Goal: Task Accomplishment & Management: Manage account settings

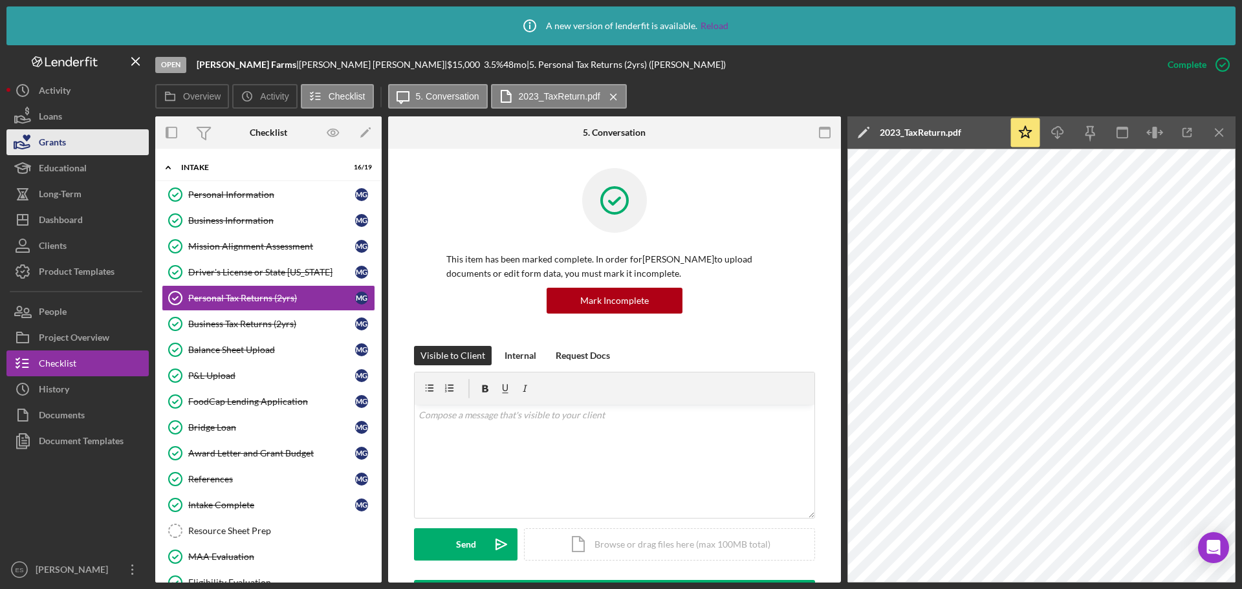
scroll to position [323, 0]
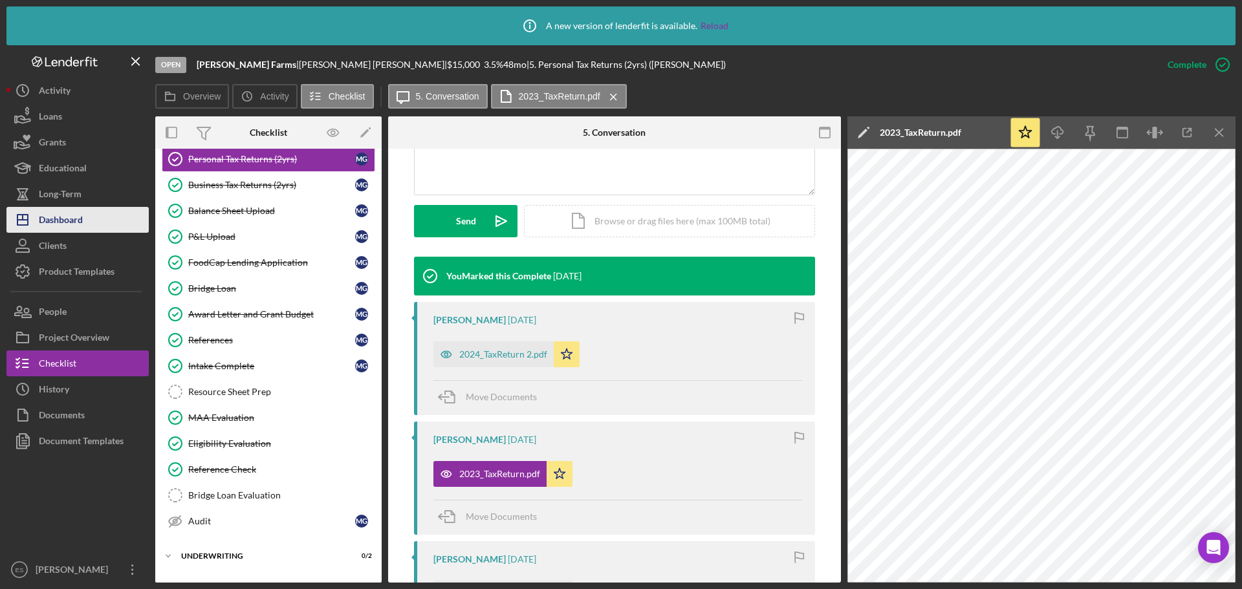
click at [94, 215] on button "Icon/Dashboard Dashboard" at bounding box center [77, 220] width 142 height 26
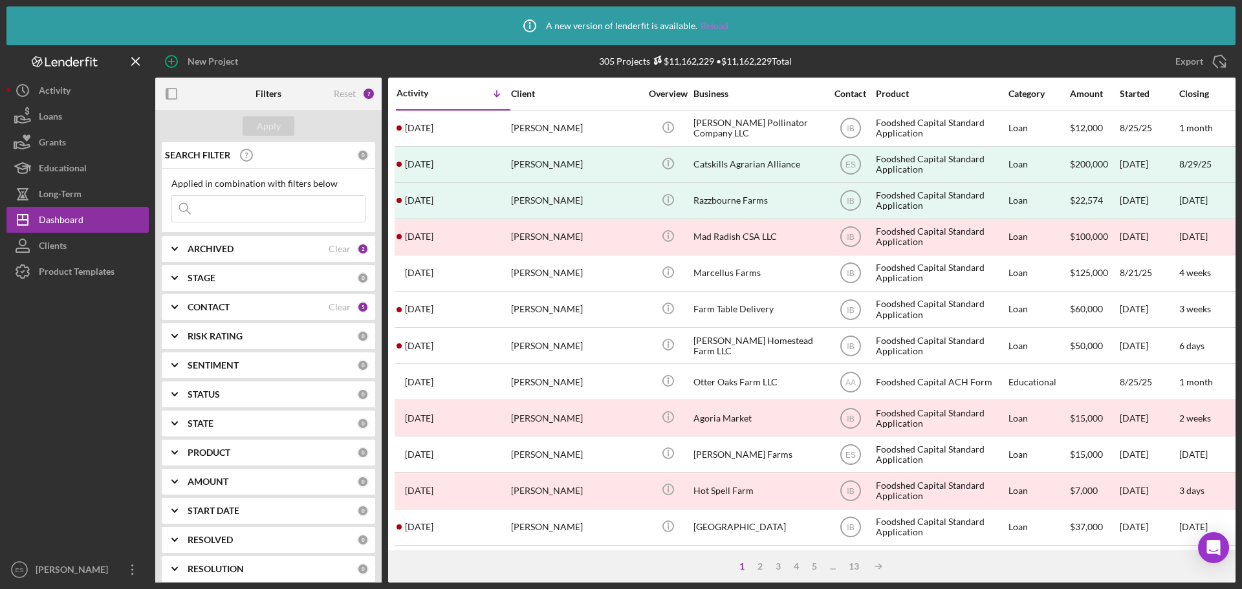
click at [714, 22] on link "Reload" at bounding box center [715, 26] width 28 height 10
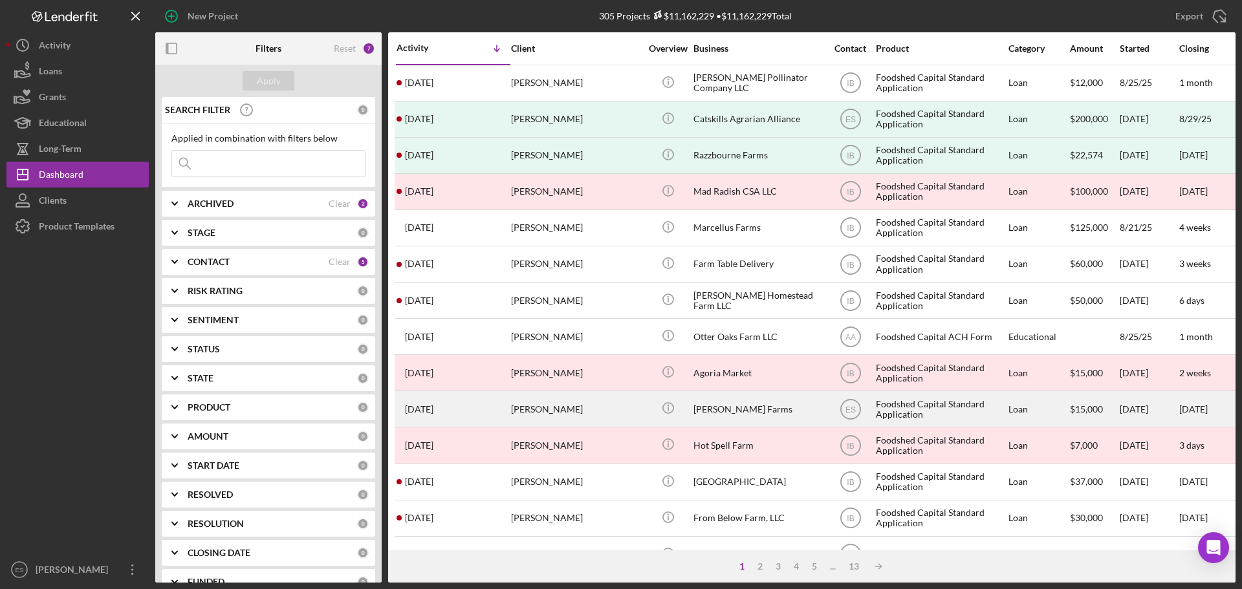
click at [622, 413] on div "[PERSON_NAME]" at bounding box center [575, 409] width 129 height 34
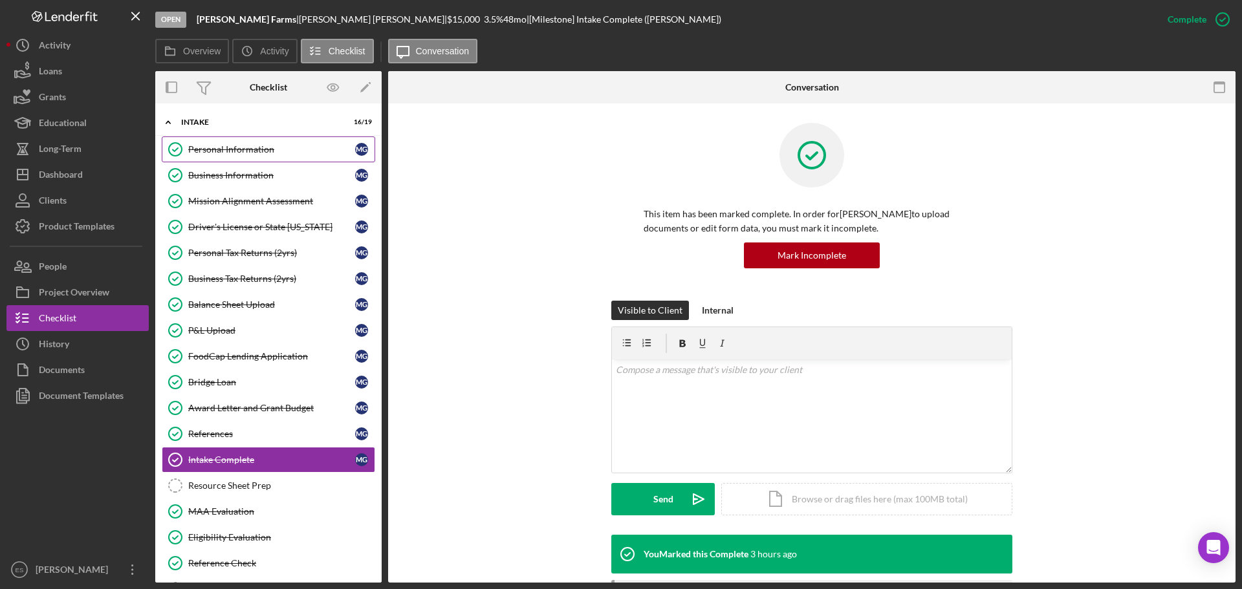
click at [303, 153] on div "Personal Information" at bounding box center [271, 149] width 167 height 10
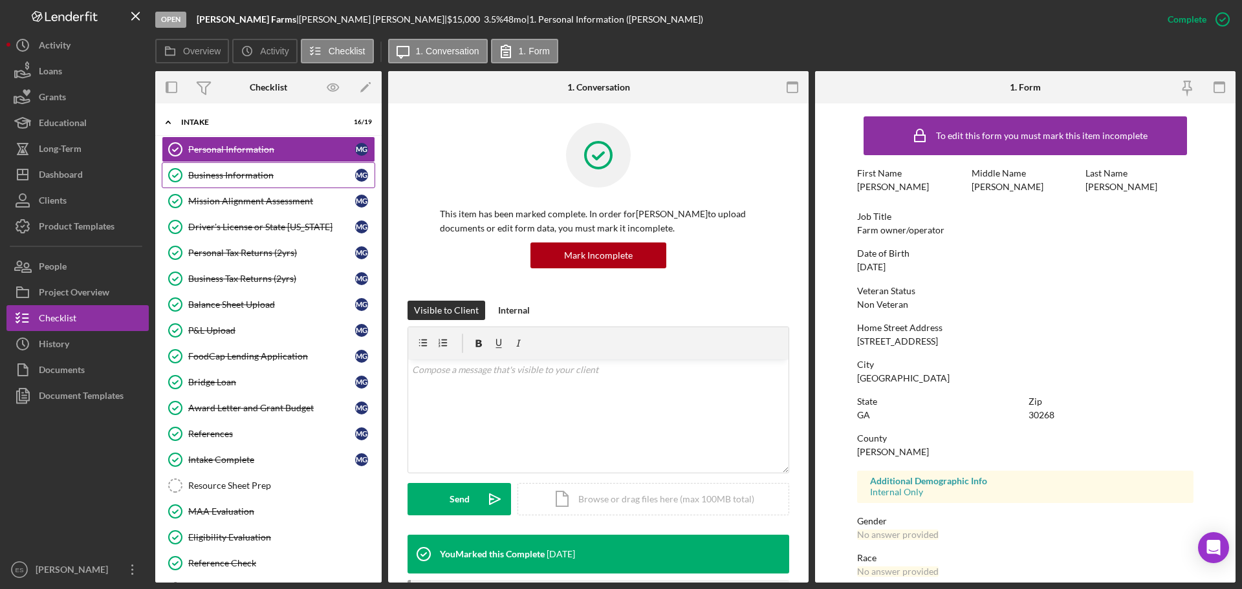
click at [305, 174] on div "Business Information" at bounding box center [271, 175] width 167 height 10
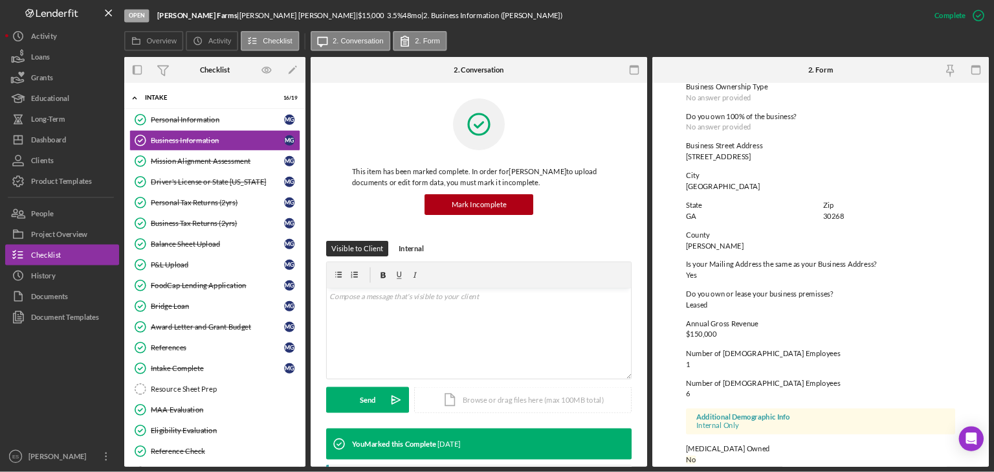
scroll to position [496, 0]
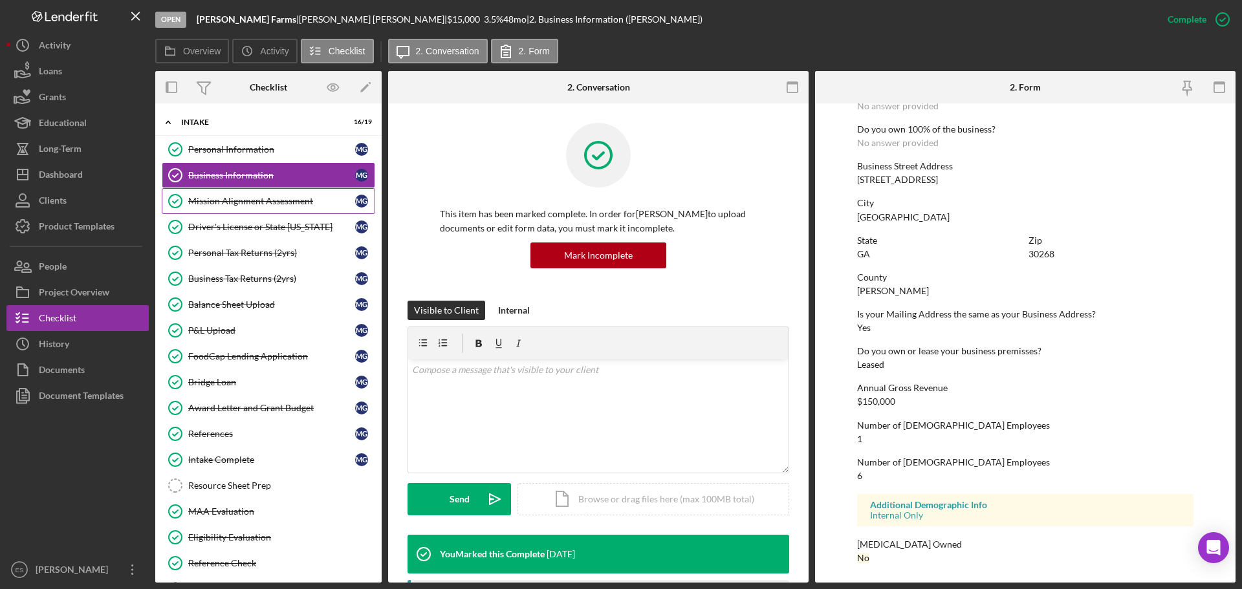
click at [257, 199] on div "Mission Alignment Assessment" at bounding box center [271, 201] width 167 height 10
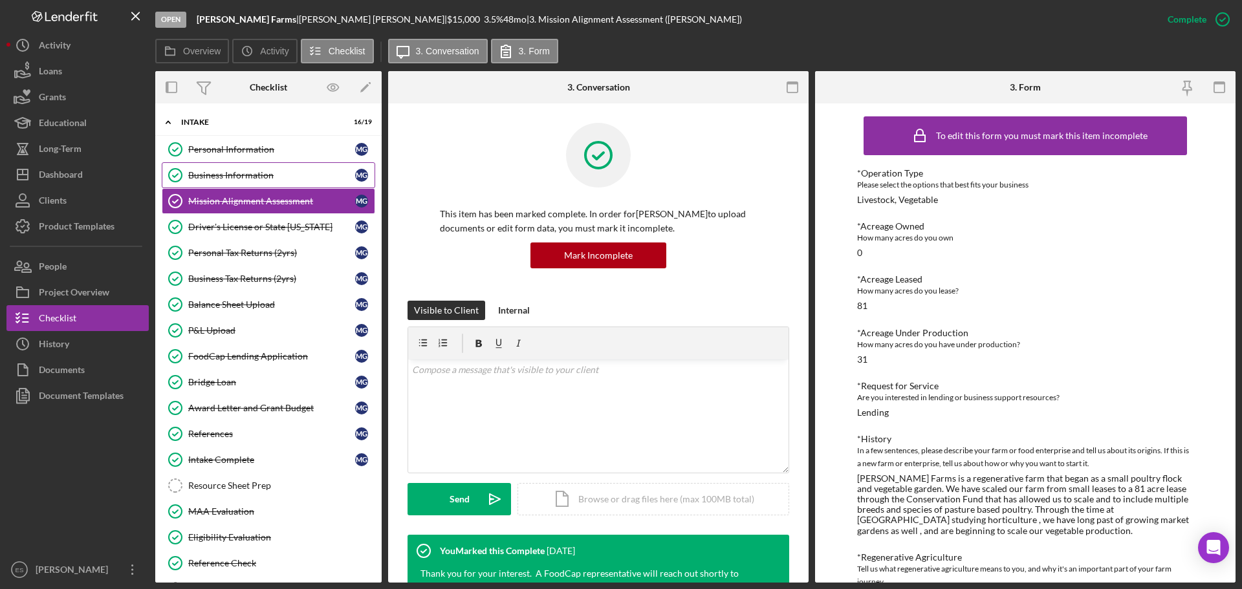
click at [261, 182] on link "Business Information Business Information M G" at bounding box center [268, 175] width 213 height 26
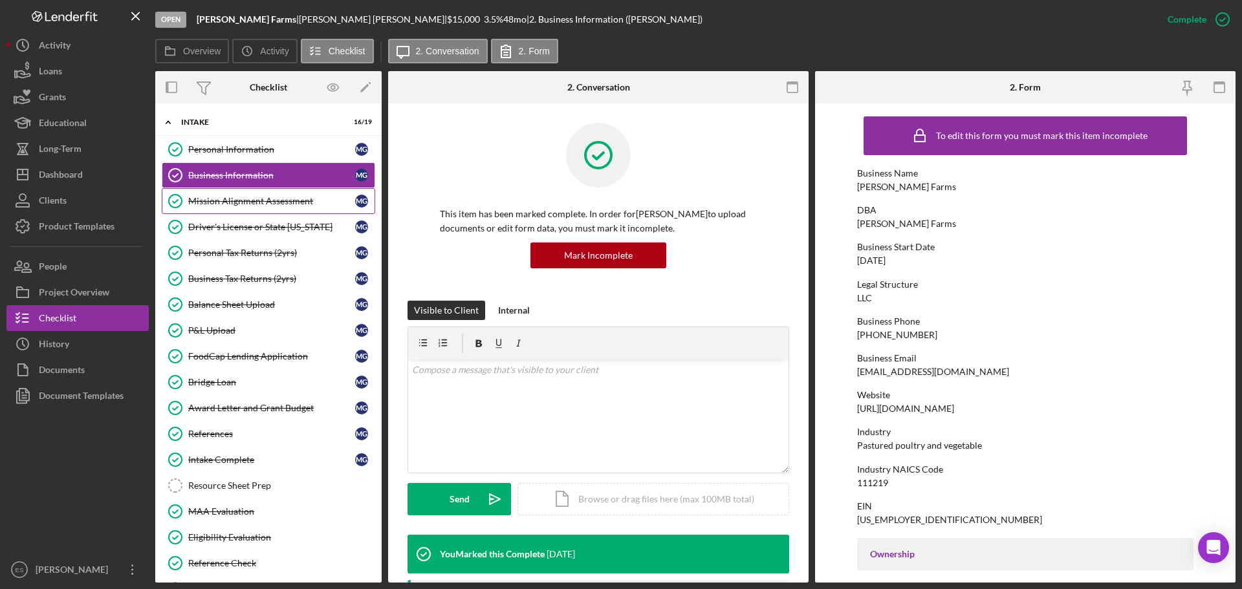
click at [268, 204] on div "Mission Alignment Assessment" at bounding box center [271, 201] width 167 height 10
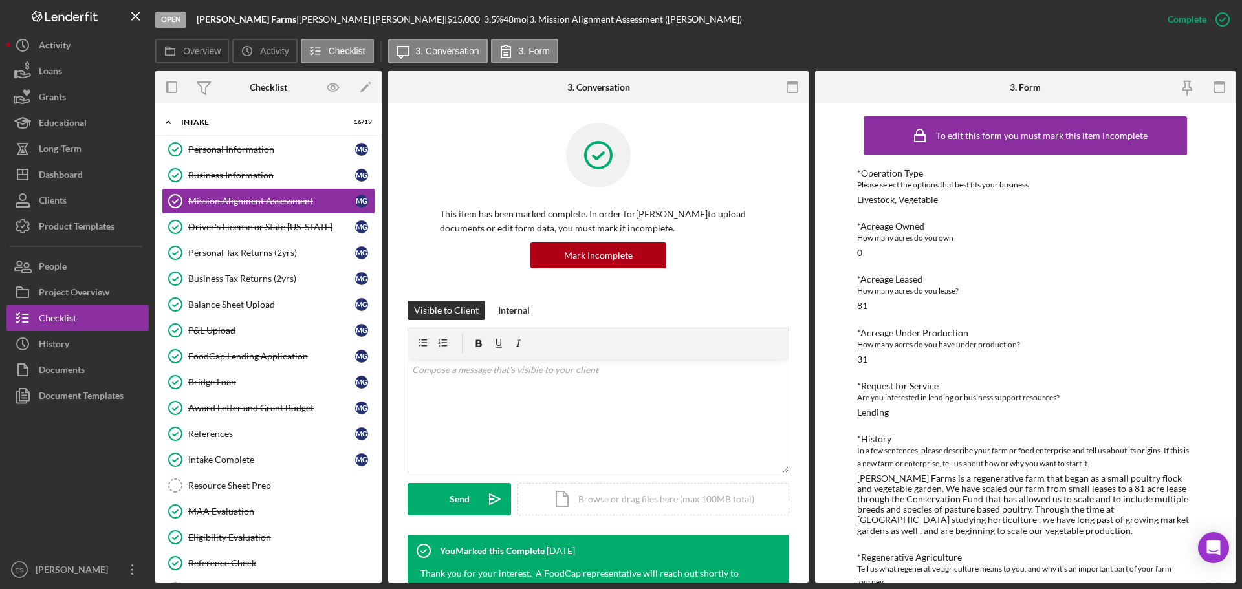
click at [935, 58] on div "Overview Icon/History Activity Checklist Icon/Message 3. Conversation 3. Form" at bounding box center [695, 52] width 1080 height 26
click at [790, 89] on icon "button" at bounding box center [792, 87] width 29 height 29
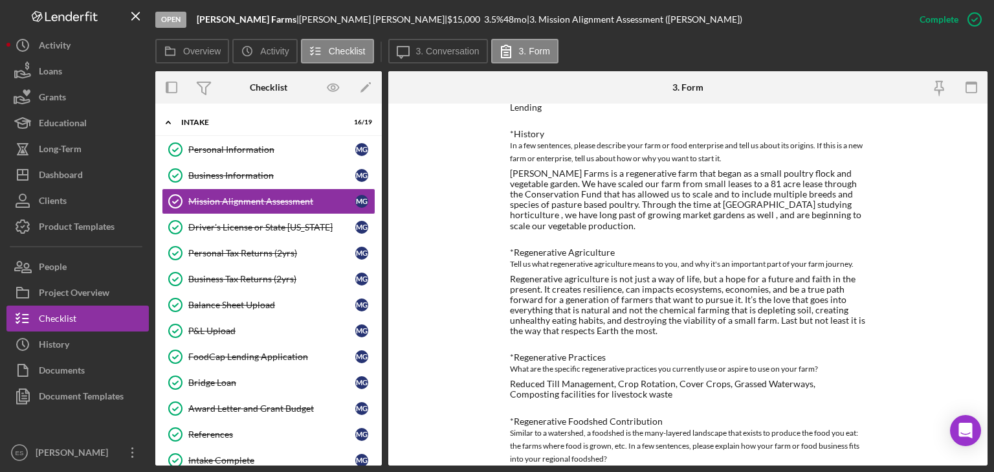
scroll to position [311, 0]
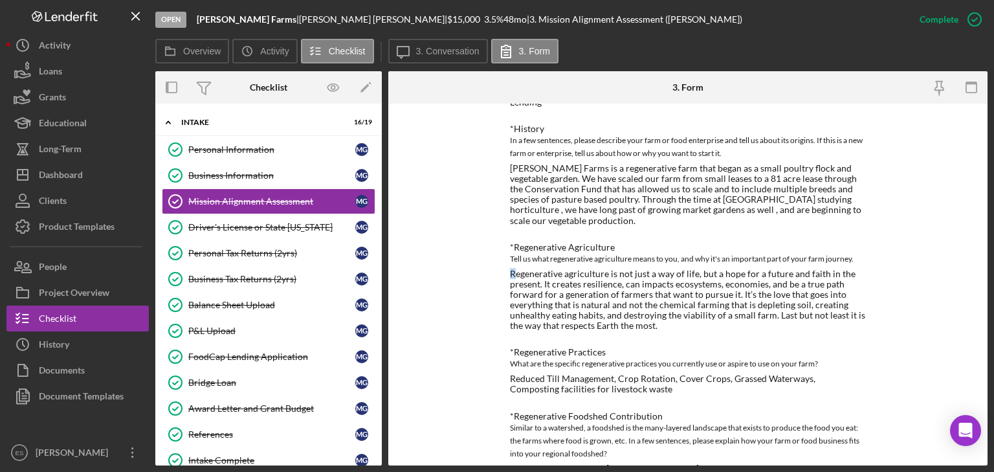
drag, startPoint x: 507, startPoint y: 273, endPoint x: 515, endPoint y: 274, distance: 7.9
click at [515, 274] on div "Regenerative agriculture is not just a way of life, but a hope for a future and…" at bounding box center [688, 299] width 356 height 63
click at [514, 273] on div "Regenerative agriculture is not just a way of life, but a hope for a future and…" at bounding box center [688, 299] width 356 height 63
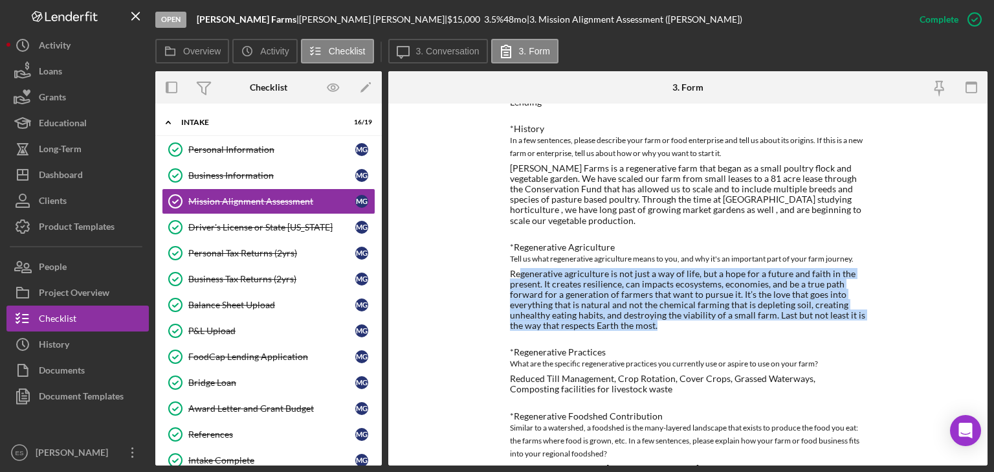
drag, startPoint x: 521, startPoint y: 276, endPoint x: 689, endPoint y: 327, distance: 175.2
click at [689, 327] on div "Regenerative agriculture is not just a way of life, but a hope for a future and…" at bounding box center [688, 299] width 356 height 63
click at [705, 327] on div "Regenerative agriculture is not just a way of life, but a hope for a future and…" at bounding box center [688, 299] width 356 height 63
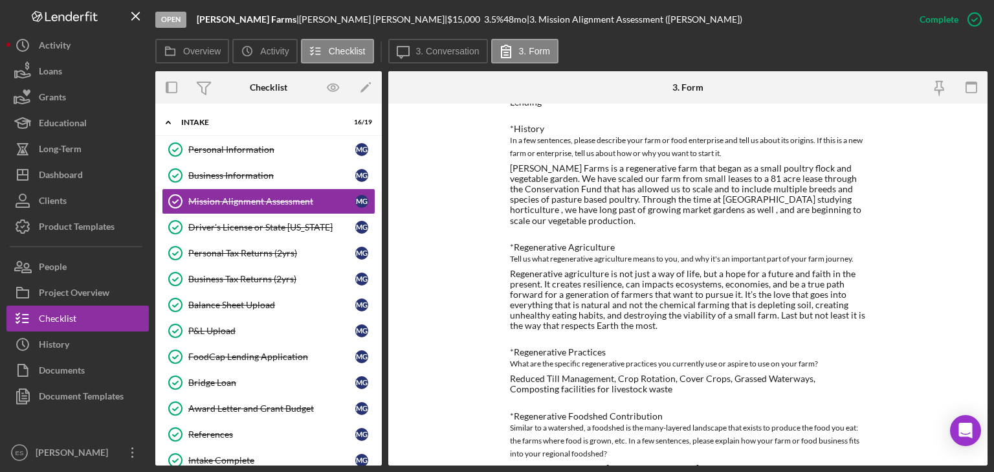
click at [717, 347] on div "*Regenerative Practices" at bounding box center [688, 352] width 356 height 10
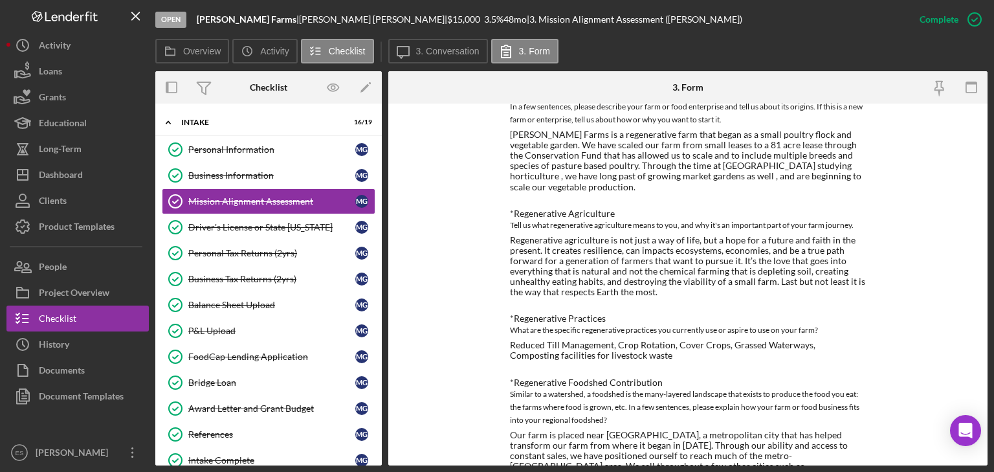
scroll to position [414, 0]
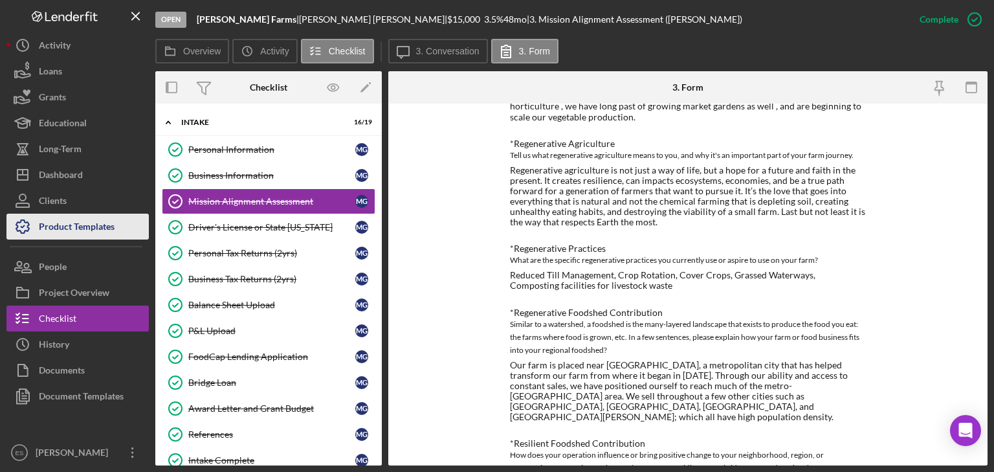
click at [72, 219] on div "Product Templates" at bounding box center [77, 227] width 76 height 29
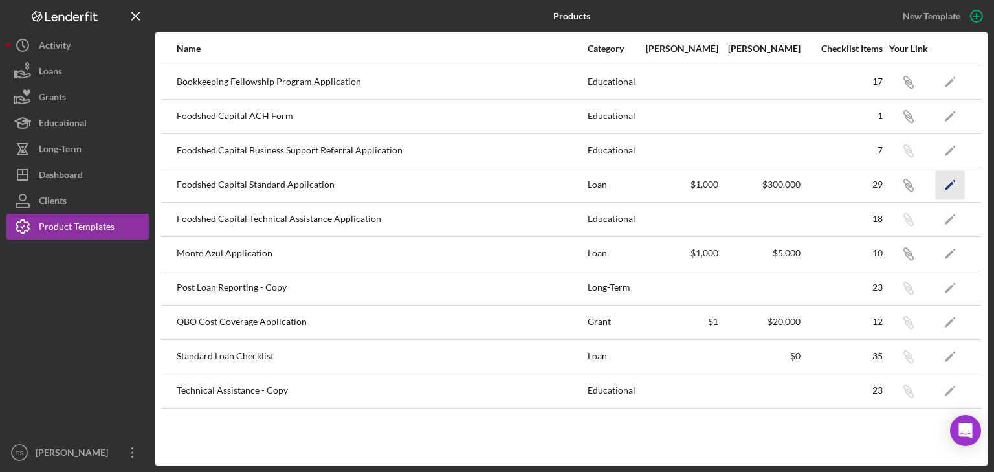
click at [948, 185] on polygon "button" at bounding box center [948, 185] width 9 height 9
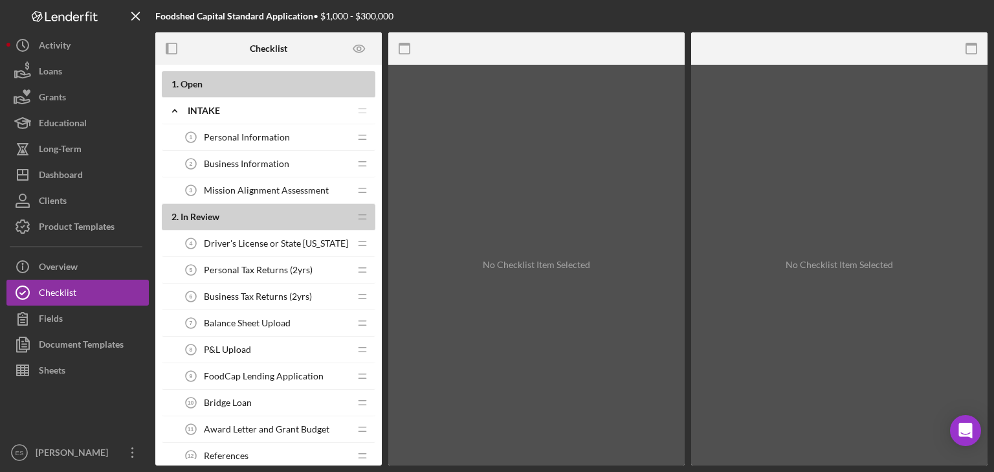
click at [270, 189] on span "Mission Alignment Assessment" at bounding box center [266, 190] width 125 height 10
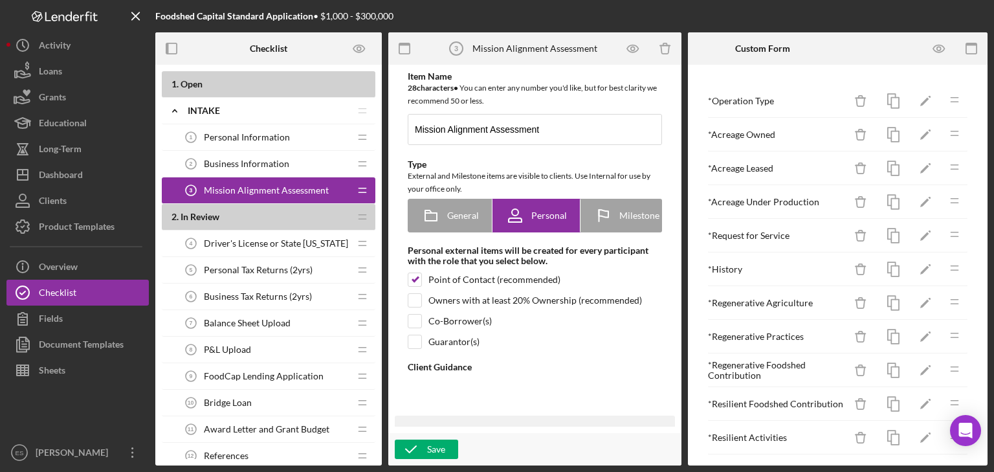
type textarea "<div>This section is where we learn about your farm or food business, and how y…"
type textarea "<div>Thank you for your interest.&nbsp; A FoodCap representative will reach out…"
click at [939, 48] on icon "button" at bounding box center [938, 48] width 29 height 29
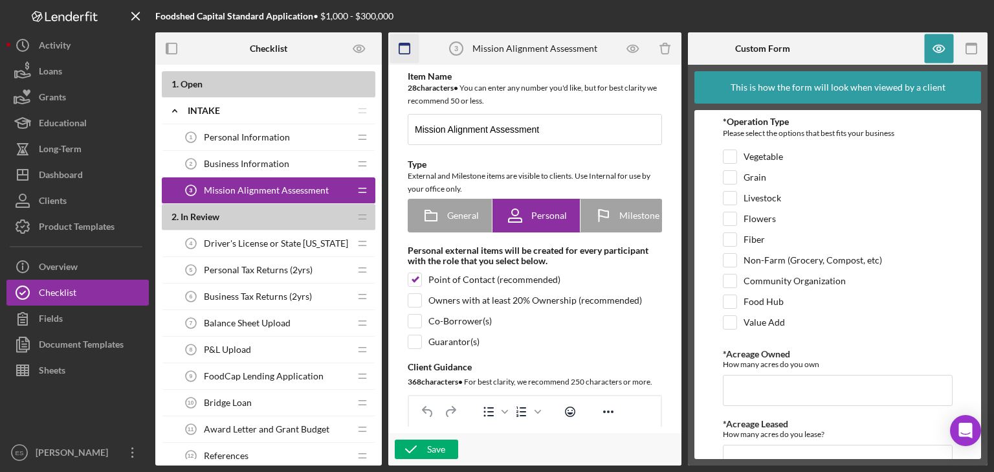
click at [401, 53] on icon "button" at bounding box center [404, 48] width 29 height 29
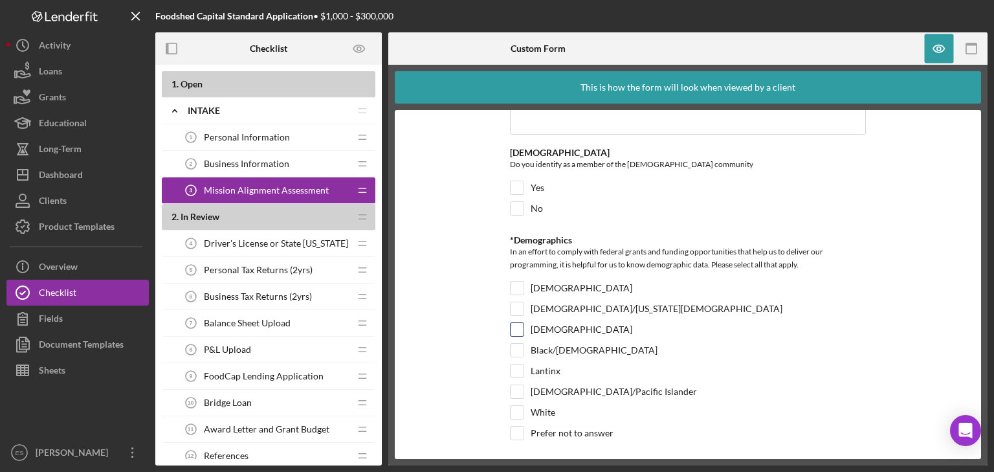
scroll to position [2070, 0]
click at [256, 239] on span "Driver's License or State [US_STATE]" at bounding box center [276, 243] width 144 height 10
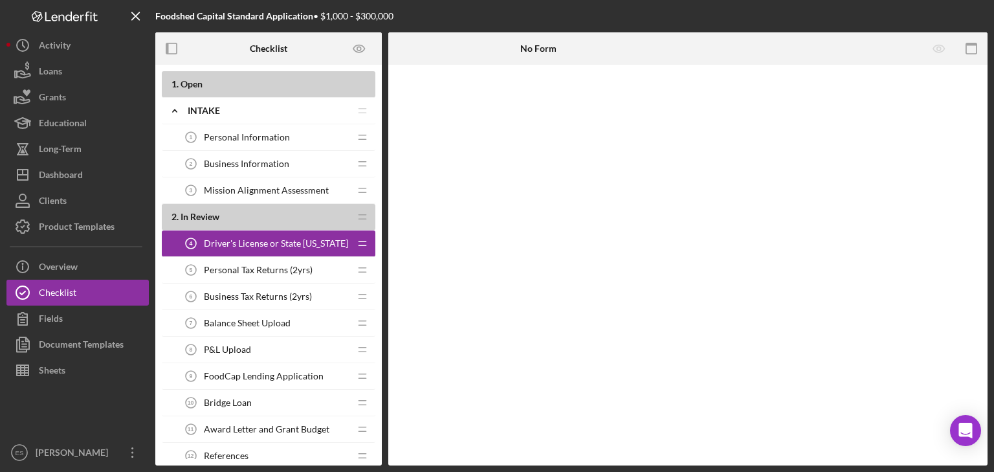
click at [276, 269] on span "Personal Tax Returns (2yrs)" at bounding box center [258, 270] width 109 height 10
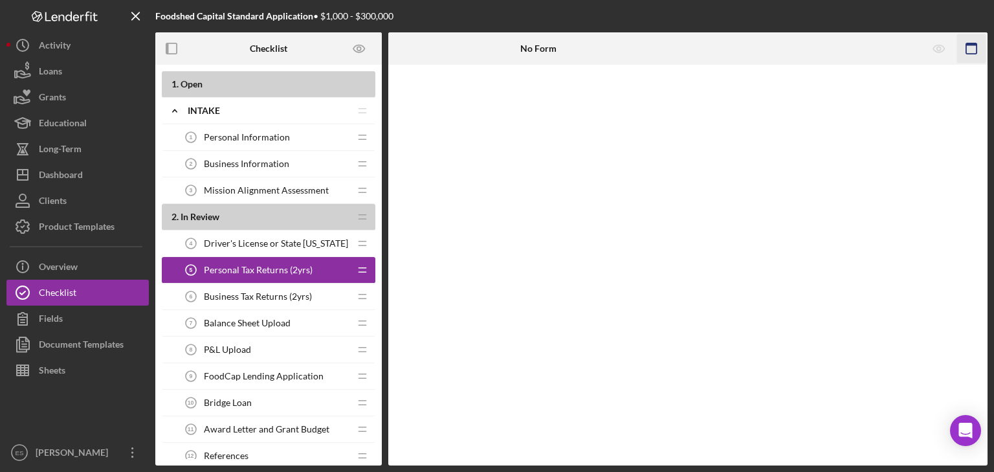
click at [977, 49] on icon "button" at bounding box center [971, 48] width 29 height 29
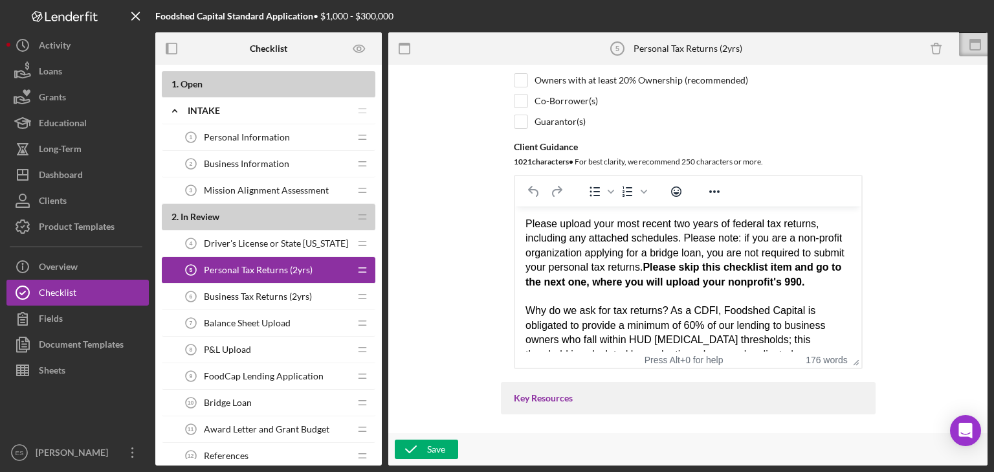
click at [282, 300] on span "Business Tax Returns (2yrs)" at bounding box center [258, 296] width 108 height 10
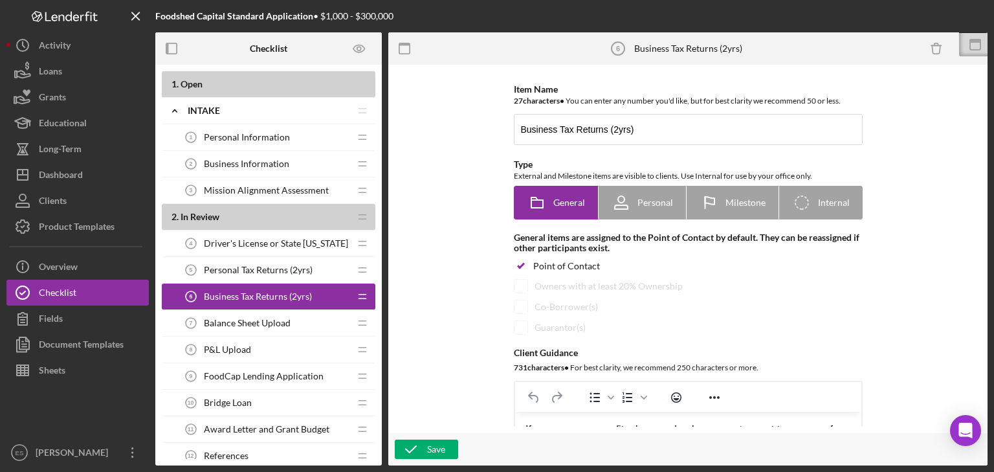
click at [298, 316] on div "Balance Sheet Upload 7 Balance Sheet Upload" at bounding box center [263, 323] width 171 height 26
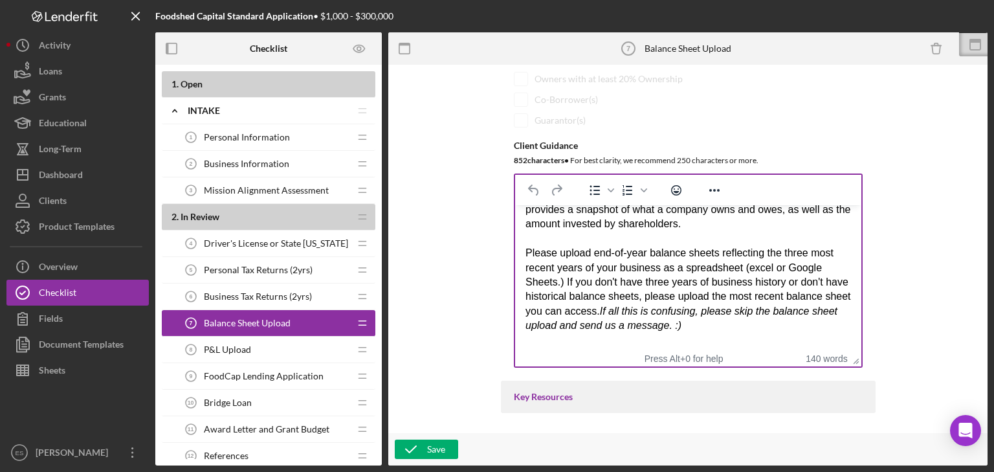
scroll to position [104, 0]
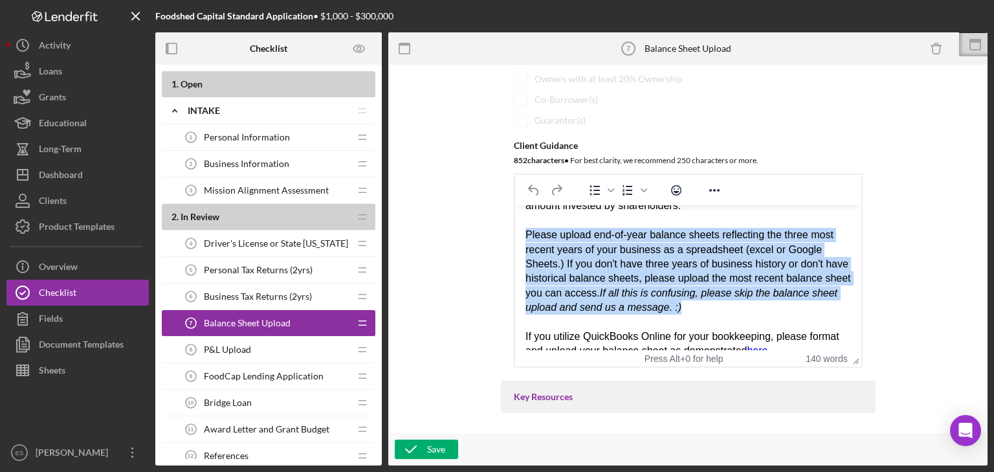
drag, startPoint x: 525, startPoint y: 236, endPoint x: 764, endPoint y: 311, distance: 250.7
click at [764, 311] on div "Please upload end-of-year balance sheets reflecting the three most recent years…" at bounding box center [687, 271] width 325 height 87
click at [743, 312] on div "Please upload end-of-year balance sheets reflecting the three most recent years…" at bounding box center [687, 271] width 325 height 87
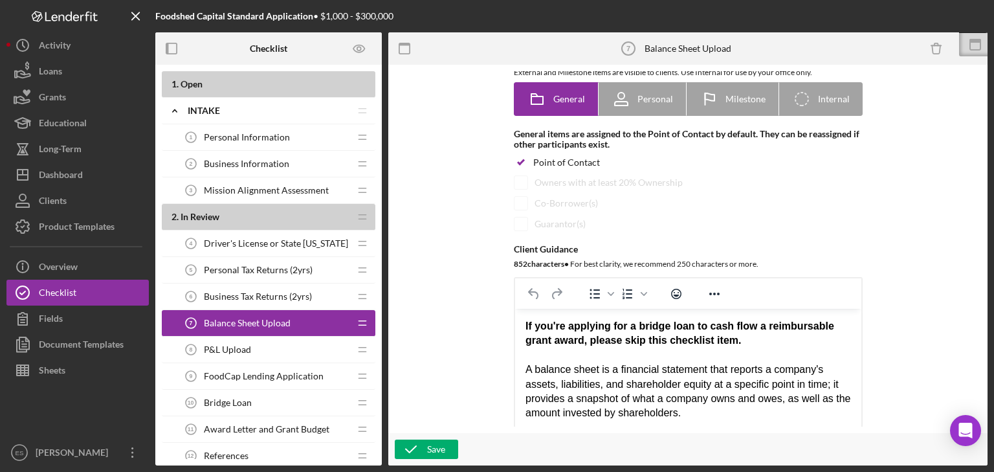
click at [300, 349] on div "P&L Upload 8 P&L Upload" at bounding box center [263, 349] width 171 height 26
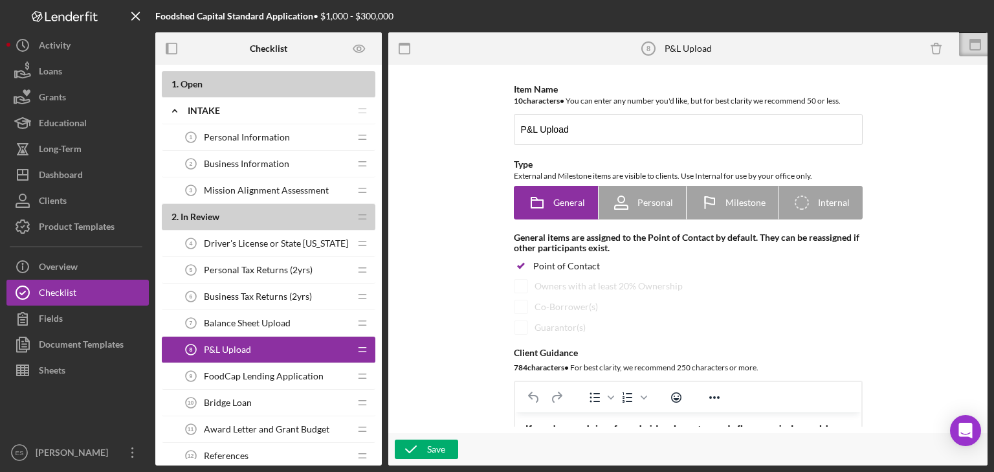
click at [309, 377] on span "FoodCap Lending Application" at bounding box center [264, 376] width 120 height 10
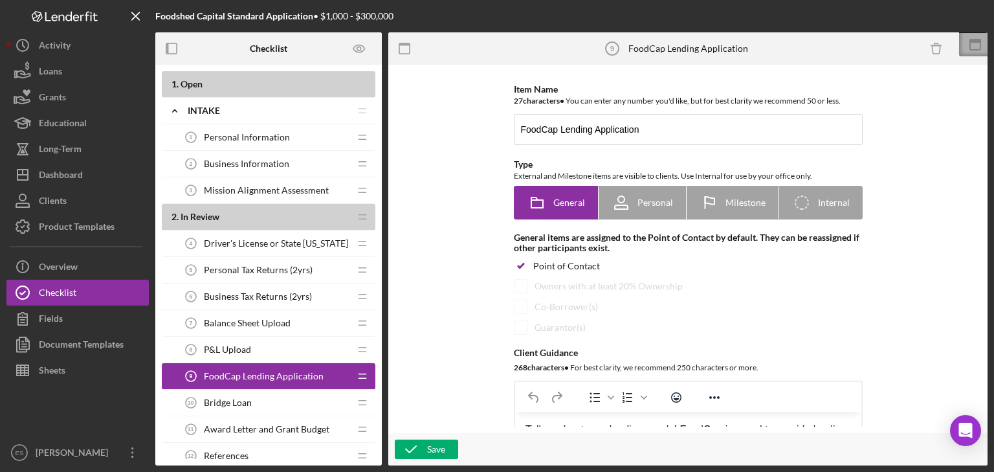
click at [968, 47] on icon at bounding box center [975, 44] width 32 height 32
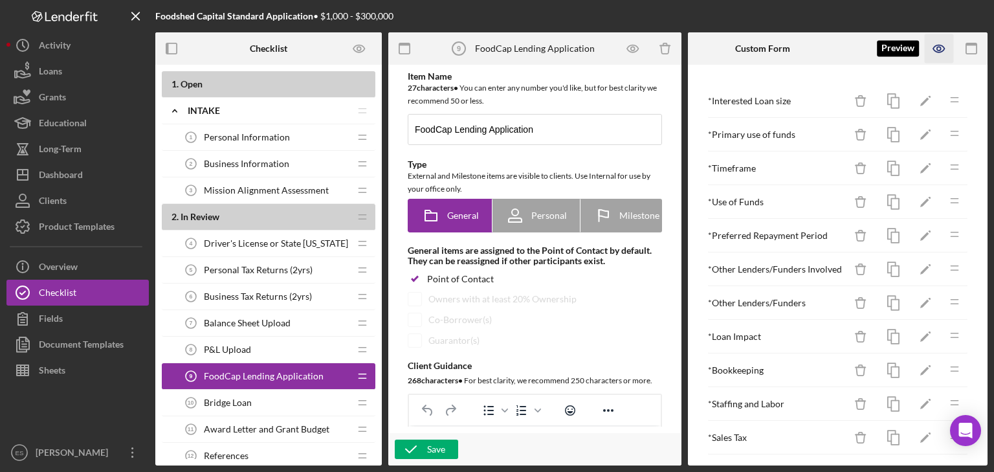
click at [939, 49] on icon "button" at bounding box center [938, 48] width 29 height 29
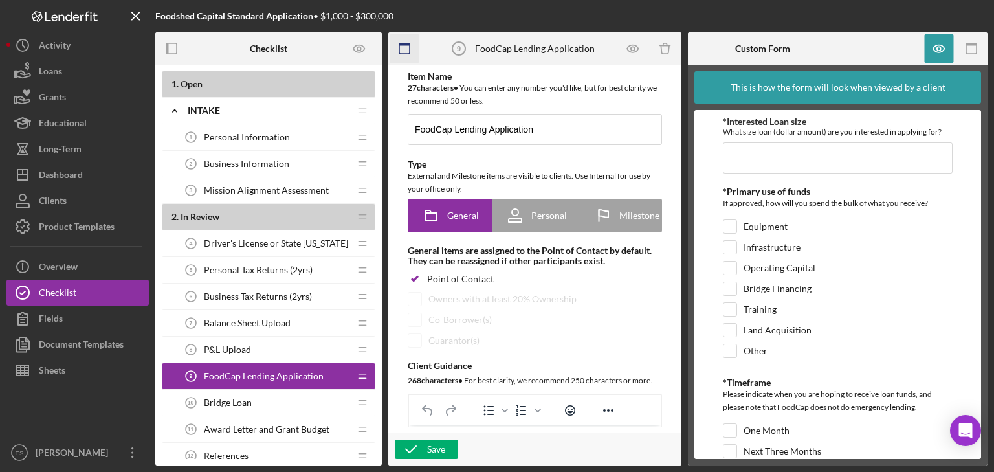
click at [396, 49] on icon "button" at bounding box center [404, 48] width 29 height 29
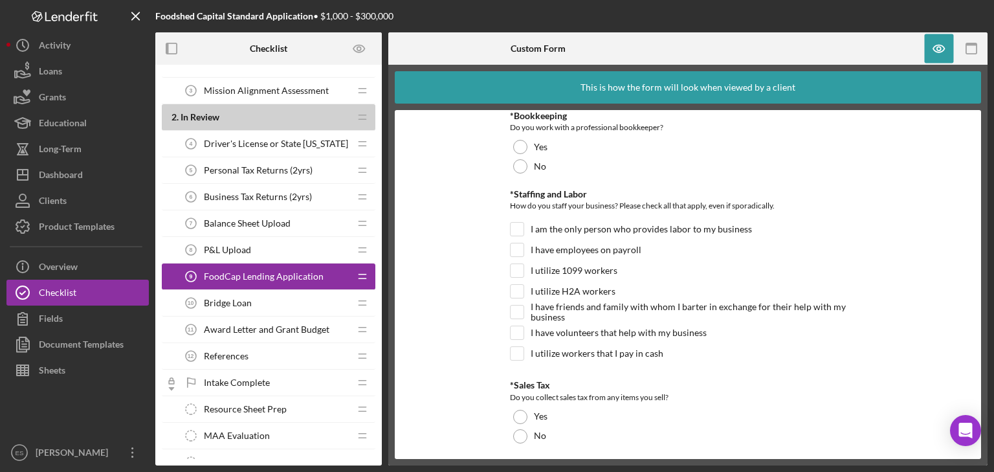
scroll to position [104, 0]
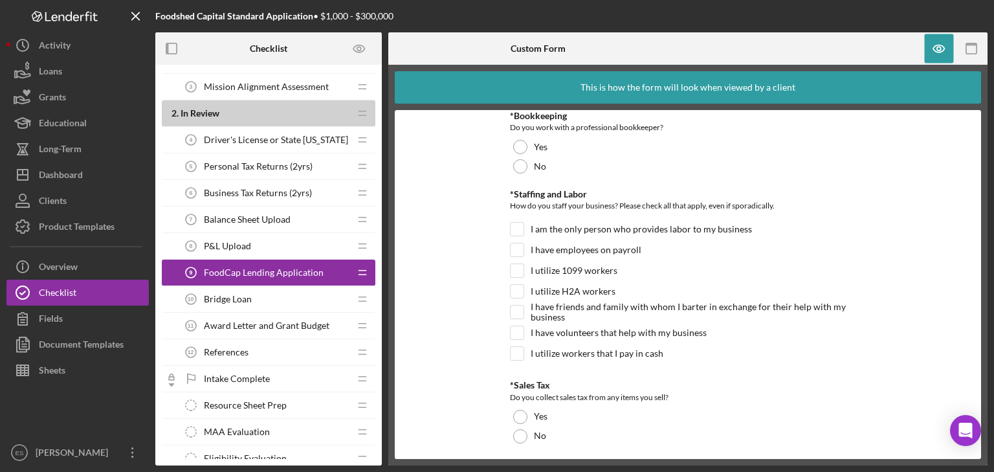
click at [259, 301] on div "Bridge Loan 10 Bridge Loan" at bounding box center [263, 299] width 171 height 26
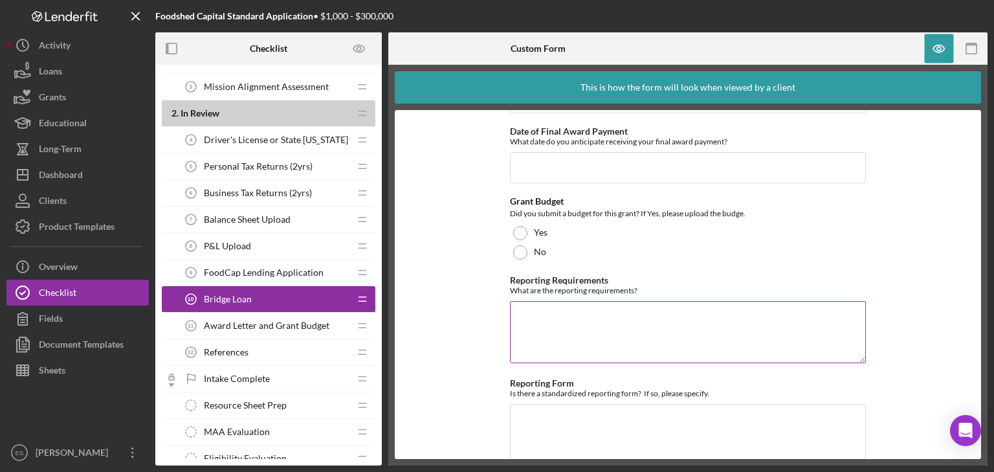
scroll to position [621, 0]
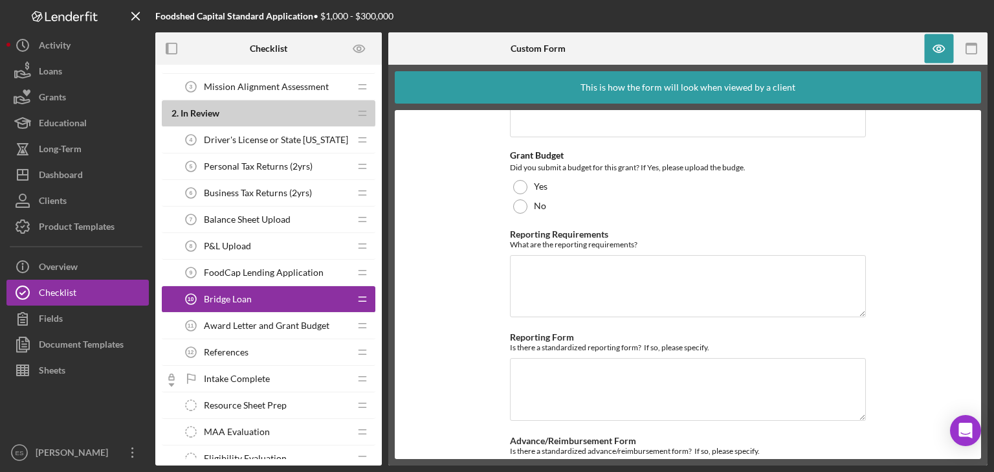
click at [305, 321] on span "Award Letter and Grant Budget" at bounding box center [267, 325] width 126 height 10
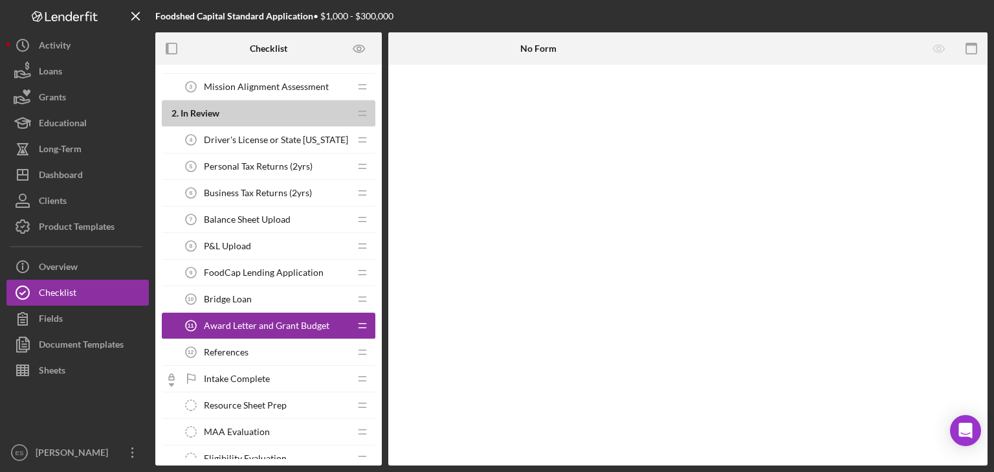
click at [223, 349] on span "References" at bounding box center [226, 352] width 45 height 10
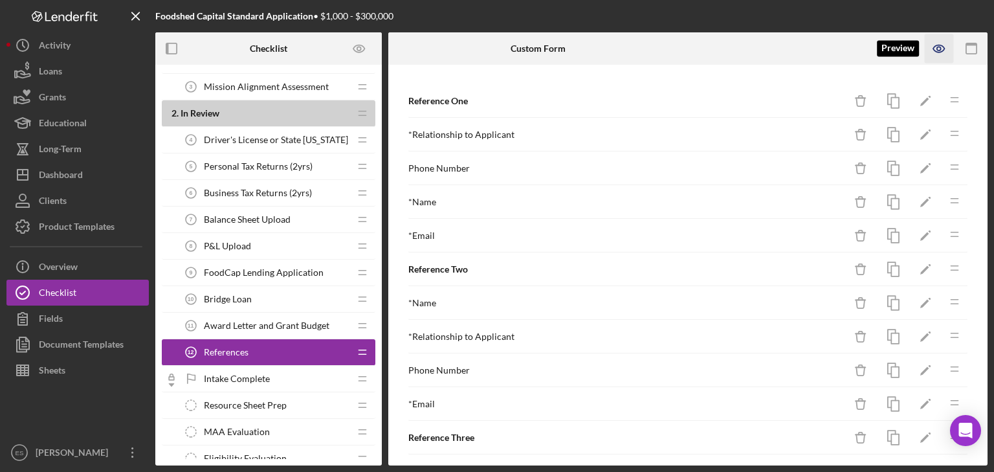
click at [941, 47] on icon "button" at bounding box center [938, 48] width 29 height 29
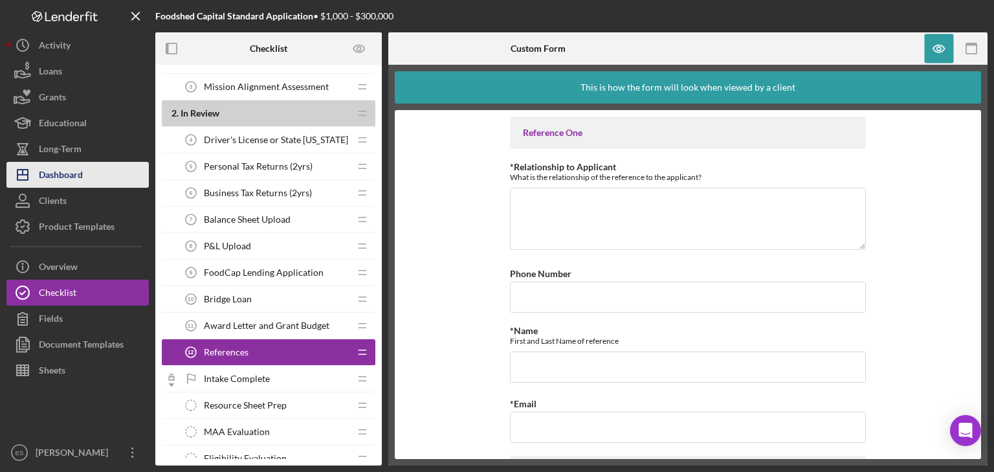
click at [92, 172] on button "Icon/Dashboard Dashboard" at bounding box center [77, 175] width 142 height 26
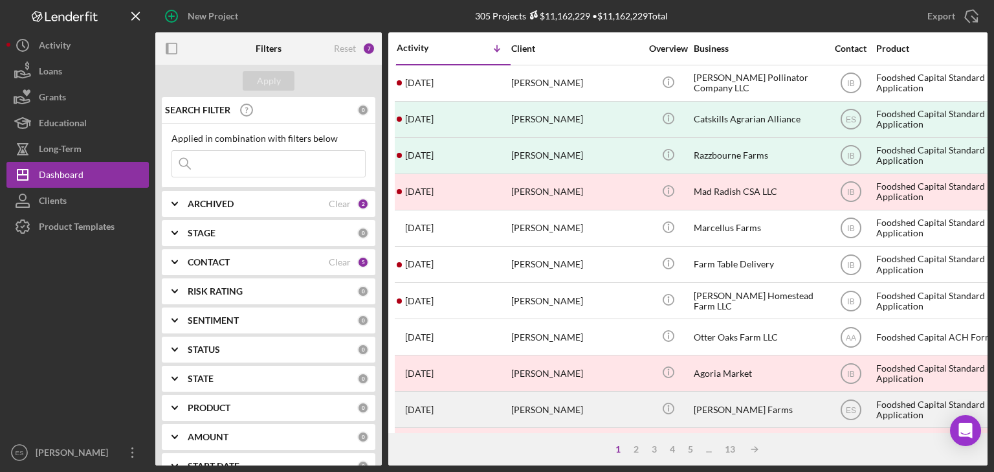
click at [546, 407] on div "[PERSON_NAME]" at bounding box center [575, 409] width 129 height 34
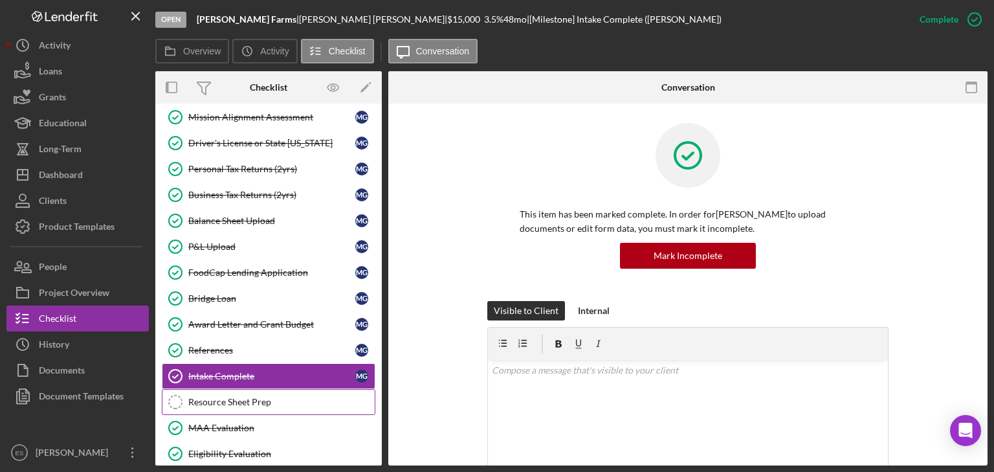
scroll to position [171, 0]
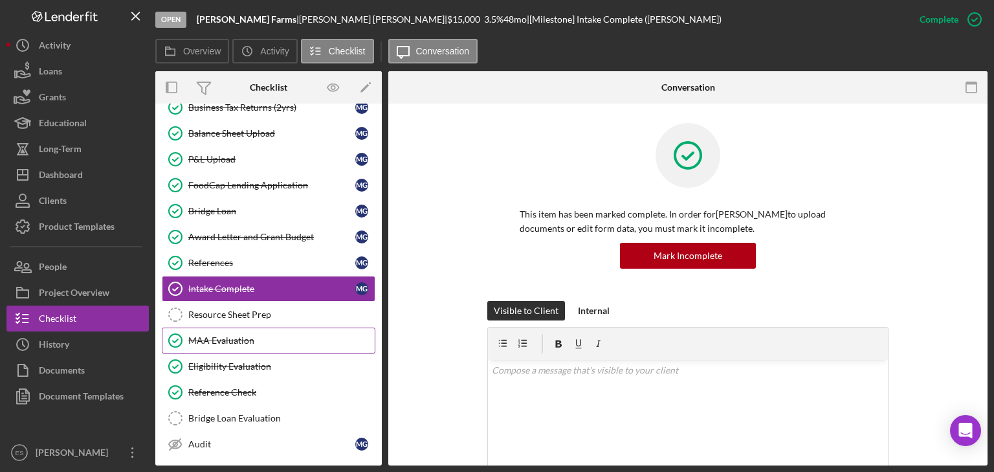
click at [265, 335] on div "MAA Evaluation" at bounding box center [281, 340] width 186 height 10
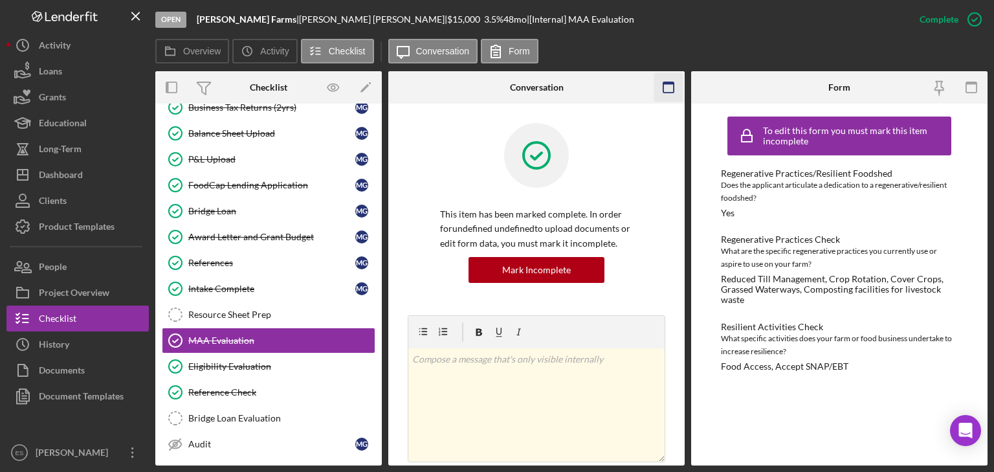
click at [671, 89] on icon "button" at bounding box center [668, 87] width 29 height 29
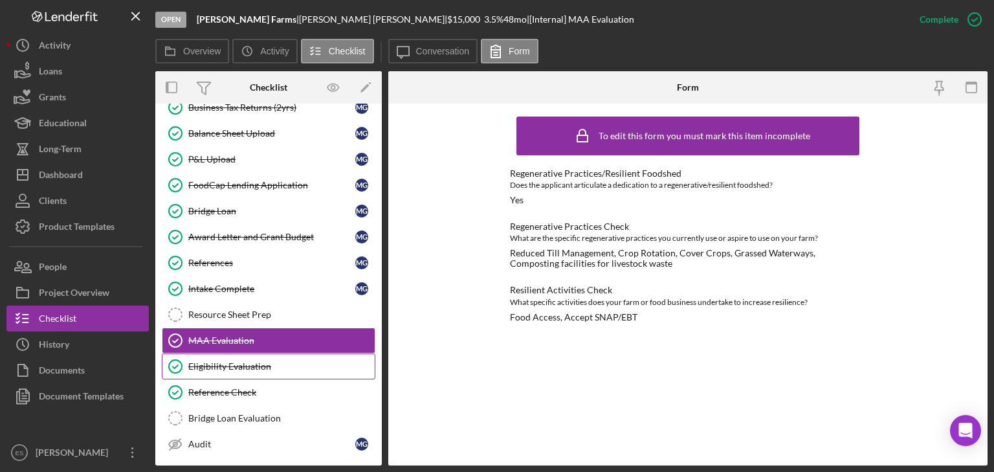
click at [241, 362] on div "Eligibility Evaluation" at bounding box center [281, 366] width 186 height 10
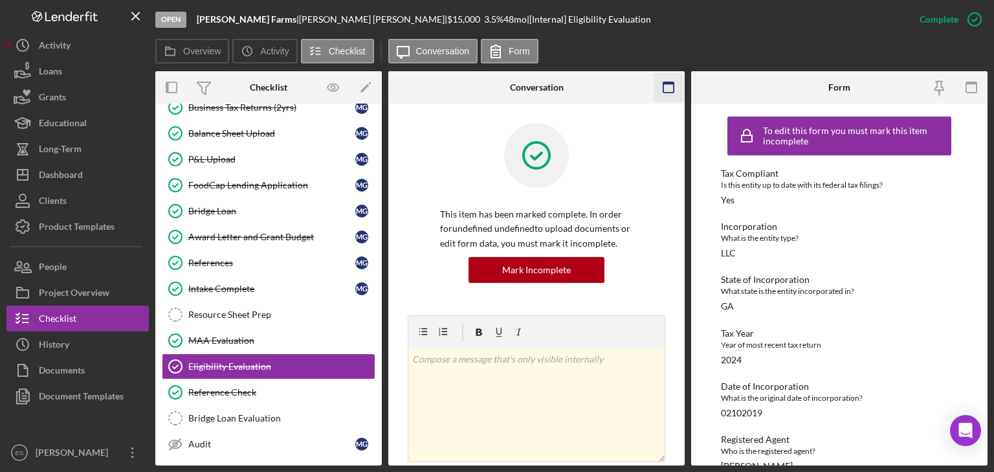
click at [667, 83] on rect "button" at bounding box center [668, 83] width 10 height 3
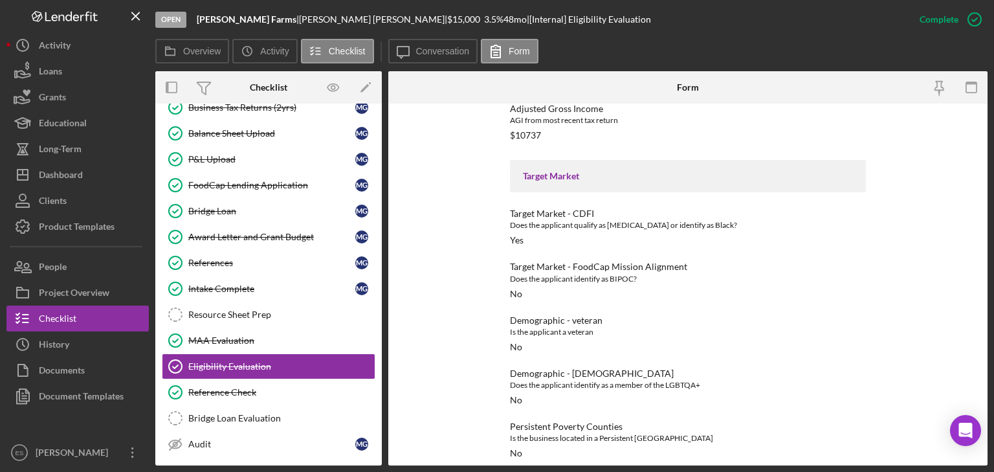
scroll to position [714, 0]
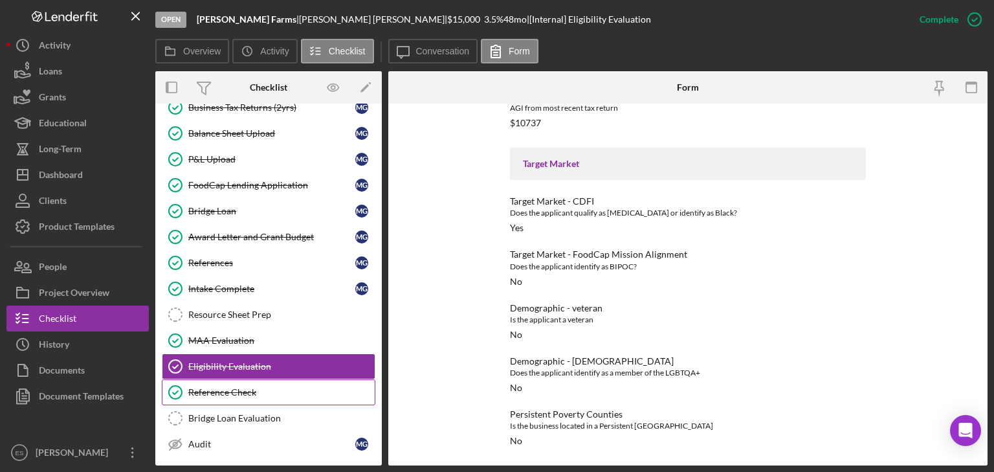
click at [285, 387] on div "Reference Check" at bounding box center [281, 392] width 186 height 10
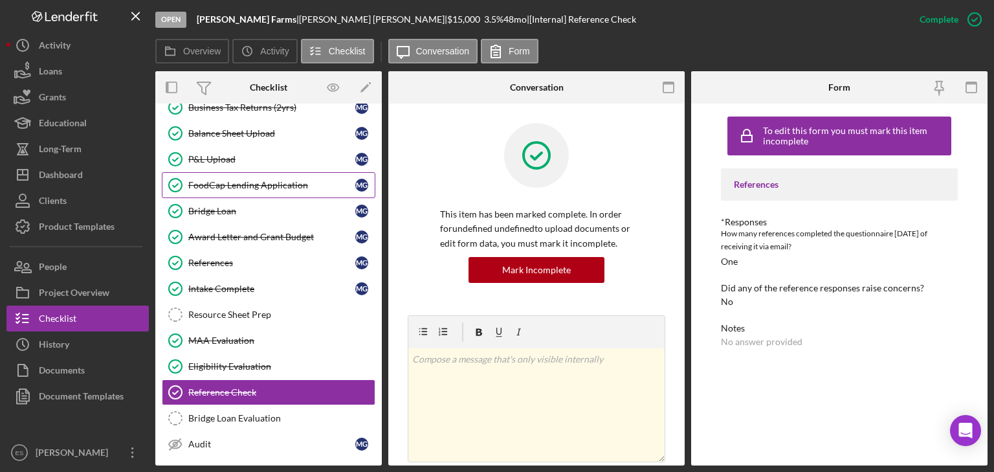
click at [278, 184] on div "FoodCap Lending Application" at bounding box center [271, 185] width 167 height 10
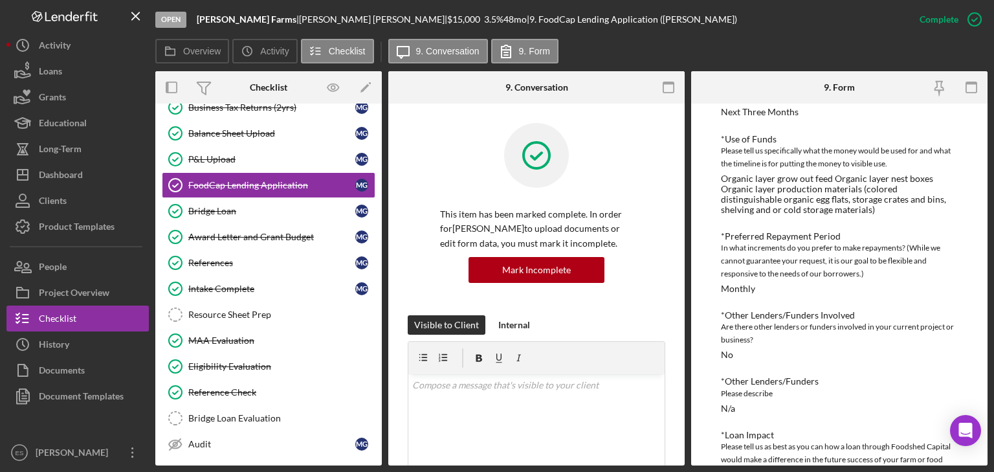
scroll to position [207, 0]
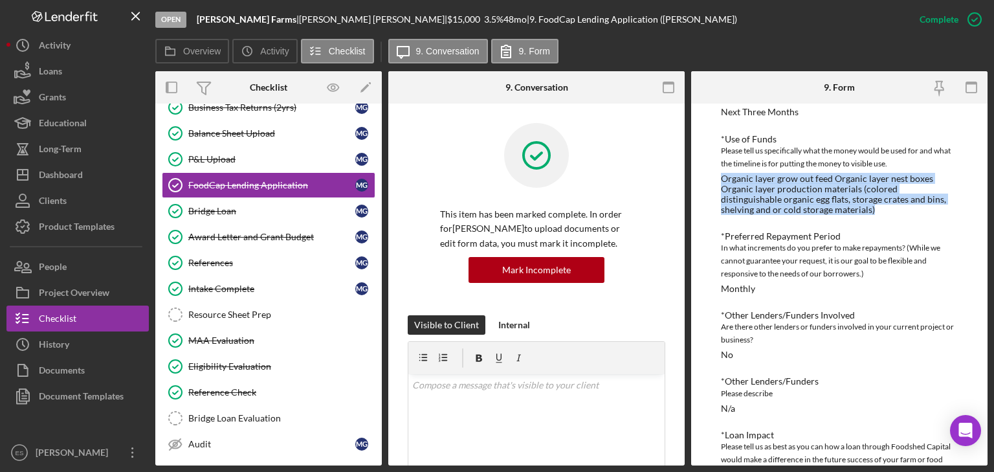
drag, startPoint x: 721, startPoint y: 178, endPoint x: 849, endPoint y: 212, distance: 132.4
click at [850, 212] on div "Organic layer grow out feed Organic layer nest boxes Organic layer production m…" at bounding box center [839, 193] width 237 height 41
copy div "Organic layer grow out feed Organic layer nest boxes Organic layer production m…"
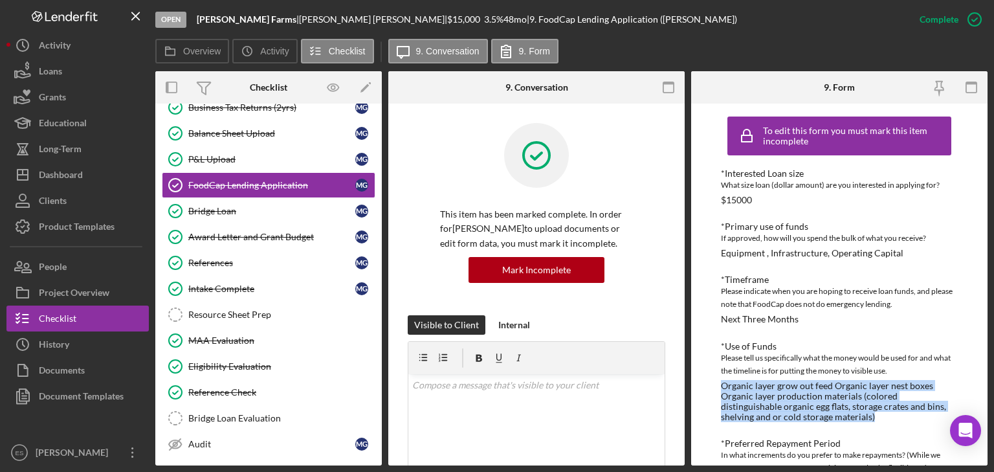
scroll to position [0, 0]
